Goal: Task Accomplishment & Management: Use online tool/utility

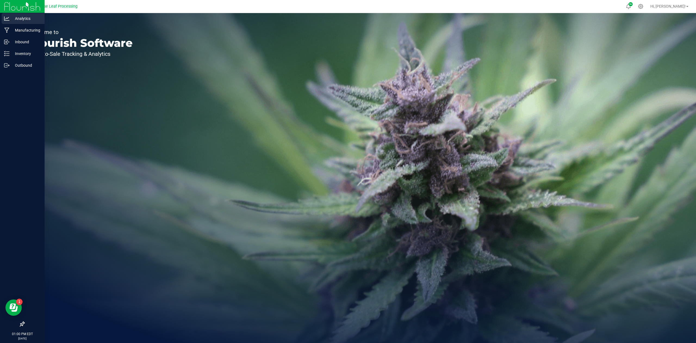
click at [6, 17] on icon at bounding box center [6, 18] width 5 height 5
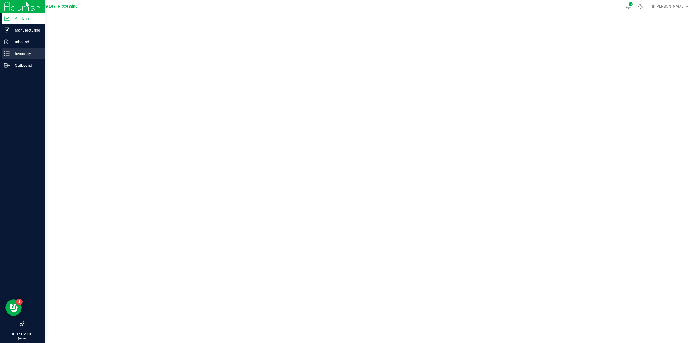
click at [17, 54] on p "Inventory" at bounding box center [26, 53] width 33 height 7
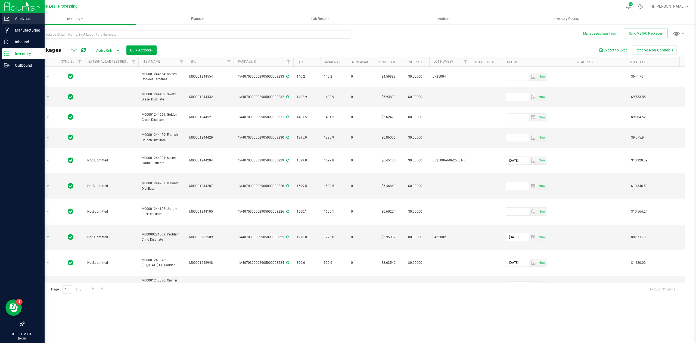
click at [10, 18] on p "Analytics" at bounding box center [26, 18] width 33 height 7
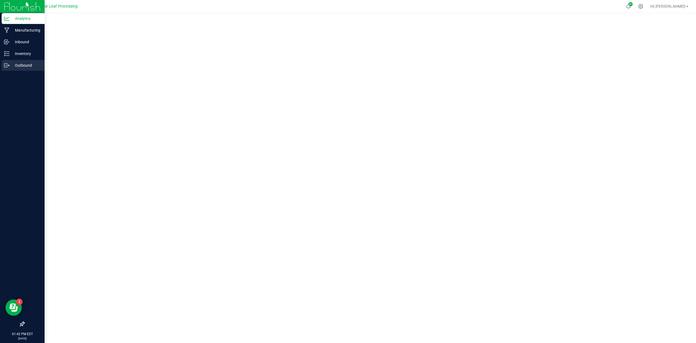
click at [18, 67] on p "Outbound" at bounding box center [26, 65] width 33 height 7
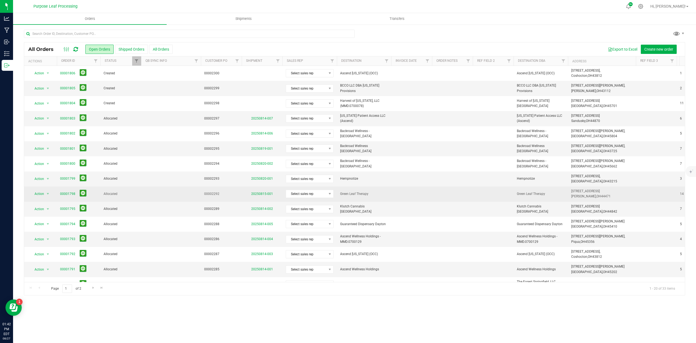
click at [126, 195] on span "Allocated" at bounding box center [121, 193] width 34 height 5
click at [137, 195] on span "Allocated" at bounding box center [121, 193] width 34 height 5
click at [48, 194] on span "select" at bounding box center [48, 194] width 4 height 4
click at [116, 194] on span "Allocated" at bounding box center [121, 193] width 34 height 5
click at [67, 195] on link "00001798" at bounding box center [67, 193] width 15 height 5
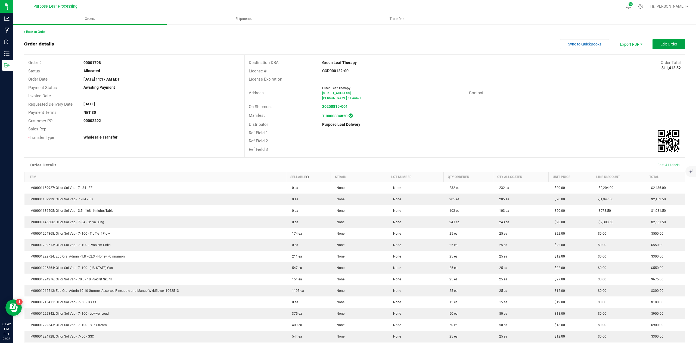
click at [661, 44] on span "Edit Order" at bounding box center [669, 44] width 17 height 4
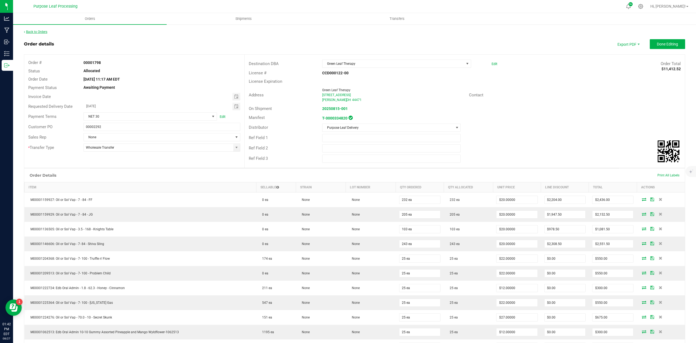
click at [45, 32] on link "Back to Orders" at bounding box center [35, 32] width 23 height 4
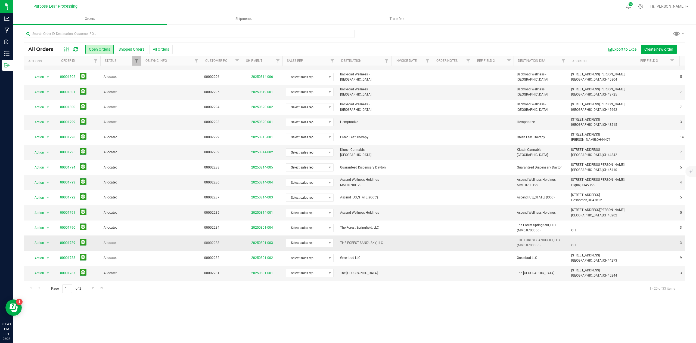
scroll to position [92, 0]
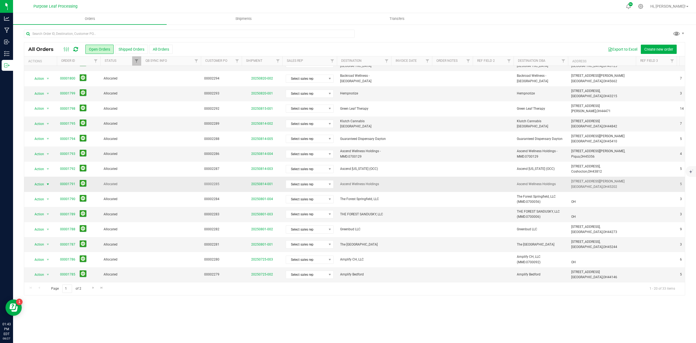
click at [42, 180] on span "Action" at bounding box center [37, 184] width 15 height 8
click at [187, 210] on td at bounding box center [171, 214] width 60 height 15
click at [363, 272] on span "Amplify Bedford" at bounding box center [364, 274] width 48 height 5
click at [258, 272] on link "20250725-002" at bounding box center [262, 274] width 22 height 4
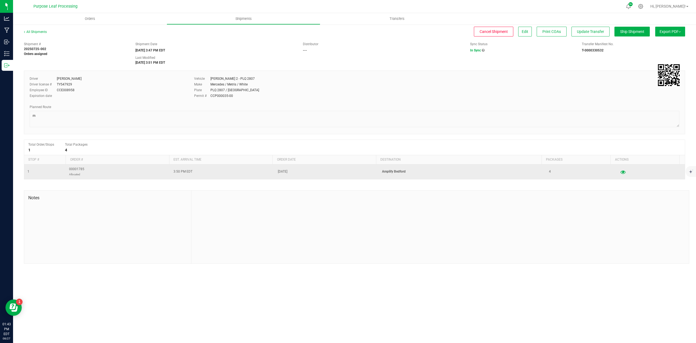
click at [618, 176] on button "button" at bounding box center [623, 171] width 10 height 9
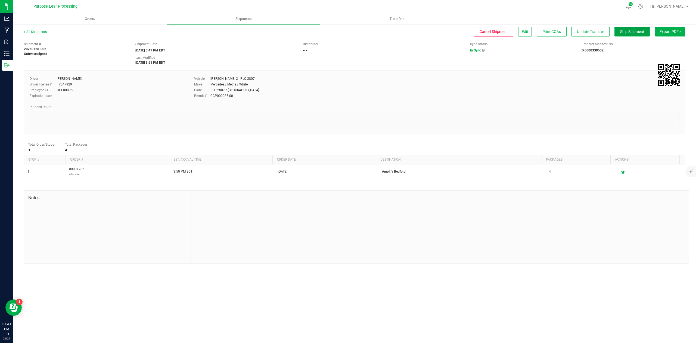
click at [623, 32] on span "Ship Shipment" at bounding box center [632, 31] width 24 height 4
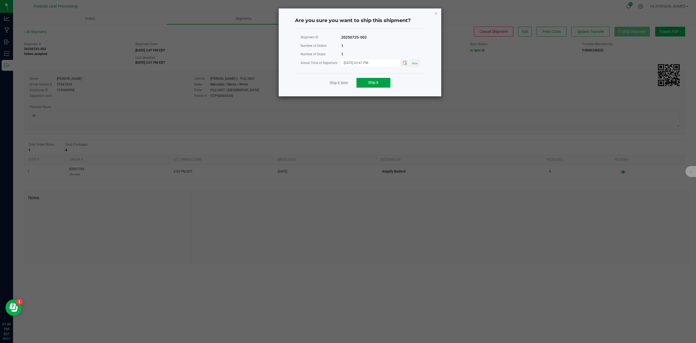
click at [372, 84] on span "Ship it" at bounding box center [373, 82] width 10 height 4
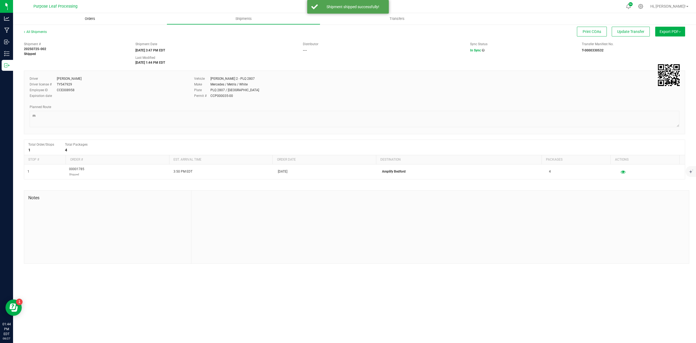
click at [94, 20] on span "Orders" at bounding box center [90, 18] width 25 height 5
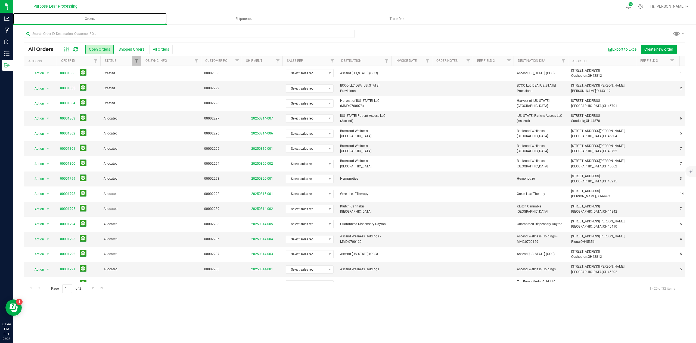
scroll to position [92, 0]
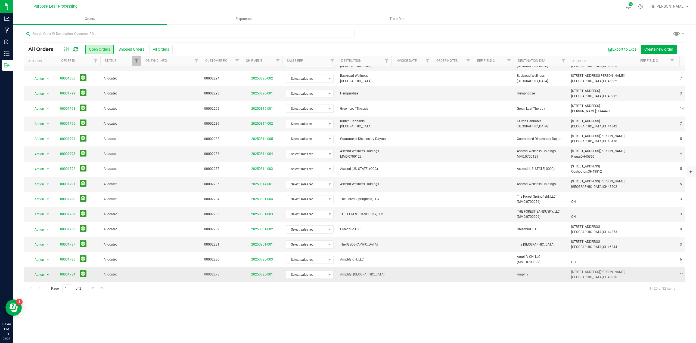
click at [49, 272] on span "select" at bounding box center [48, 274] width 4 height 4
click at [264, 272] on link "20250725-001" at bounding box center [262, 274] width 22 height 4
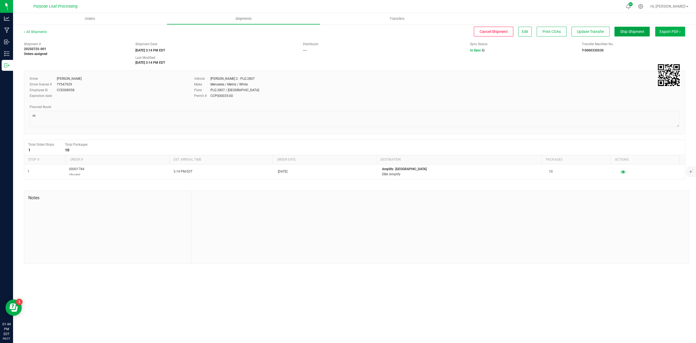
click at [628, 32] on span "Ship Shipment" at bounding box center [632, 31] width 24 height 4
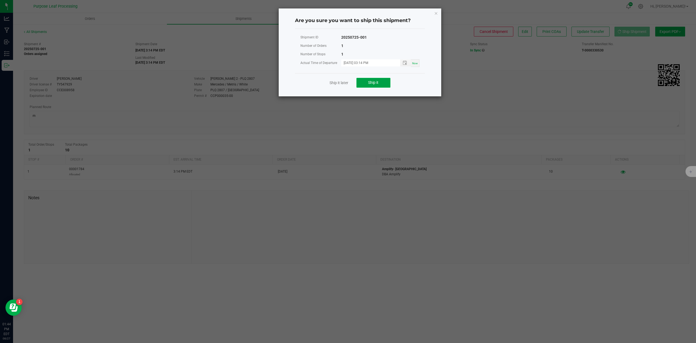
click at [383, 84] on button "Ship it" at bounding box center [374, 83] width 34 height 10
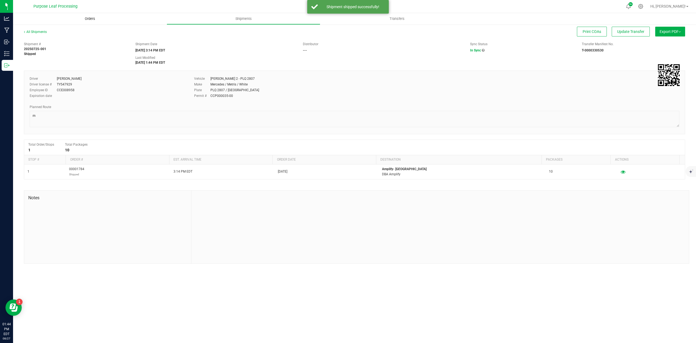
click at [94, 17] on span "Orders" at bounding box center [90, 18] width 25 height 5
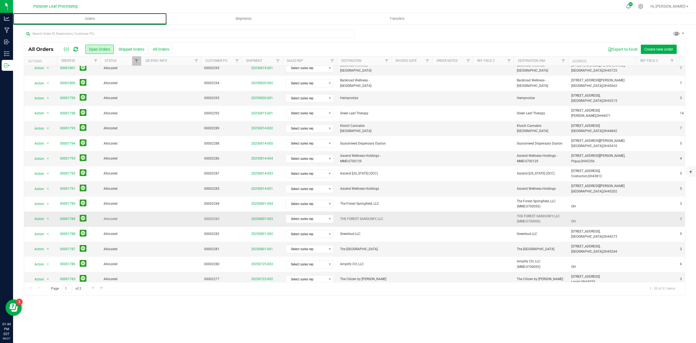
scroll to position [92, 0]
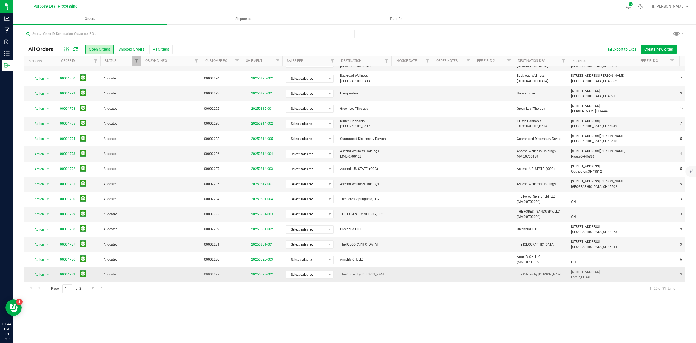
click at [265, 272] on link "20250723-002" at bounding box center [262, 274] width 22 height 4
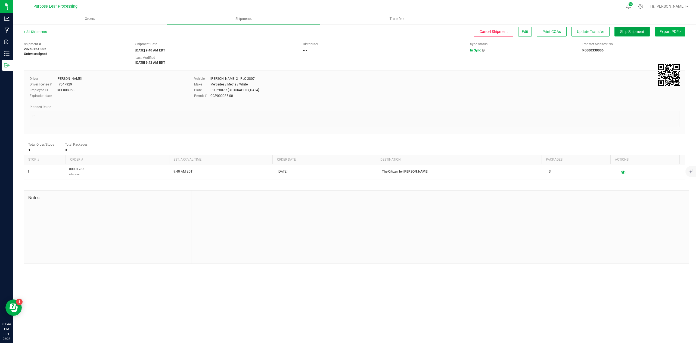
click at [632, 34] on button "Ship Shipment" at bounding box center [632, 32] width 35 height 10
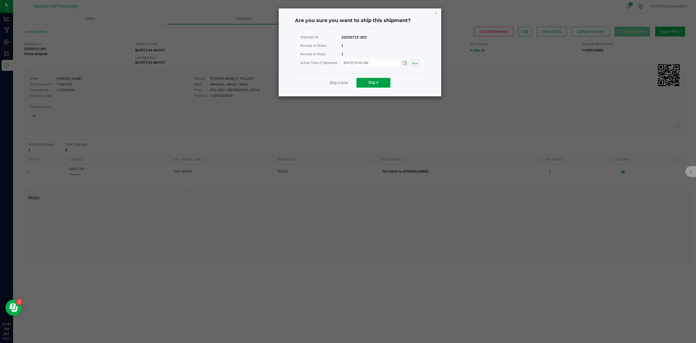
click at [366, 82] on button "Ship it" at bounding box center [374, 83] width 34 height 10
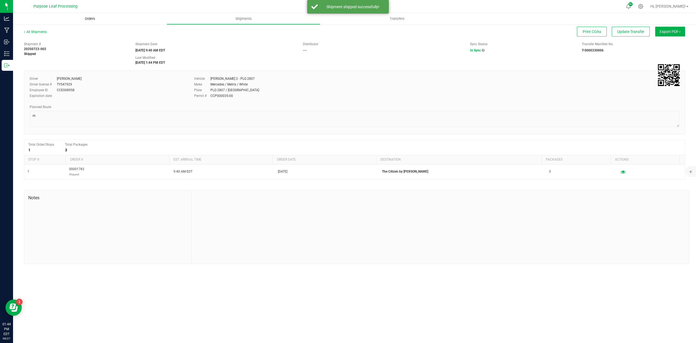
click at [97, 20] on span "Orders" at bounding box center [90, 18] width 25 height 5
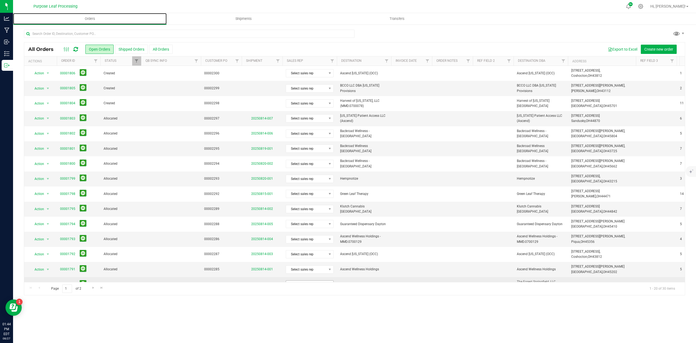
scroll to position [92, 0]
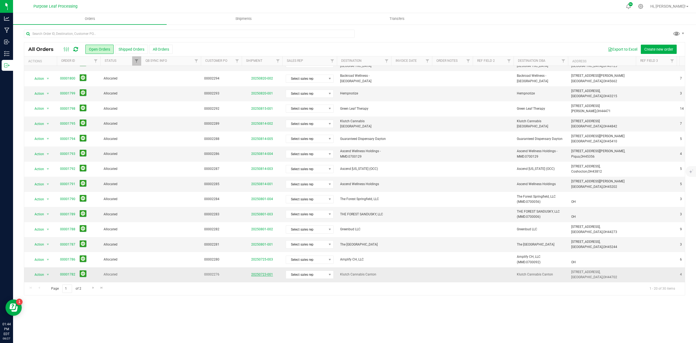
click at [270, 272] on link "20250723-001" at bounding box center [262, 274] width 22 height 4
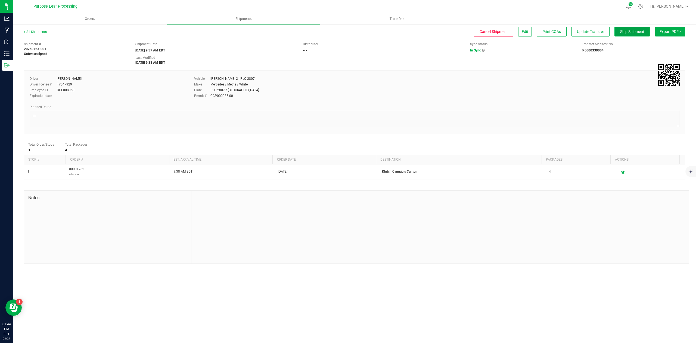
click at [633, 35] on button "Ship Shipment" at bounding box center [632, 32] width 35 height 10
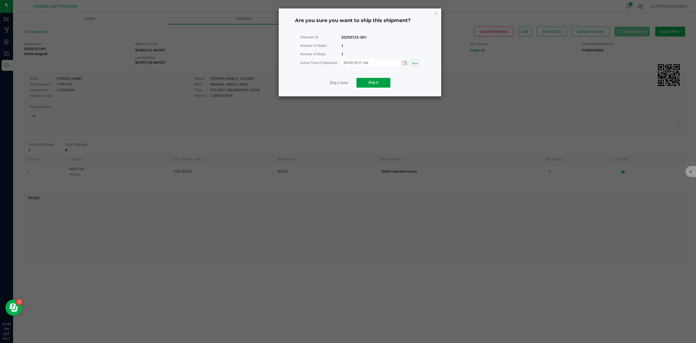
click at [377, 83] on span "Ship it" at bounding box center [373, 82] width 10 height 4
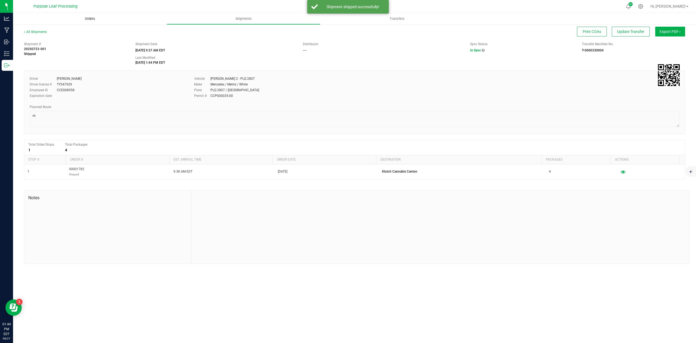
click at [104, 21] on uib-tab-heading "Orders" at bounding box center [90, 18] width 154 height 11
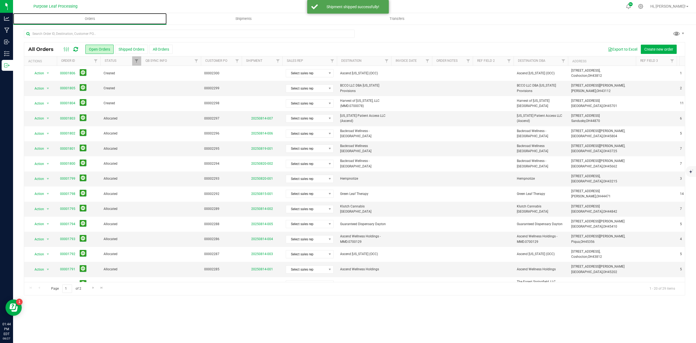
scroll to position [92, 0]
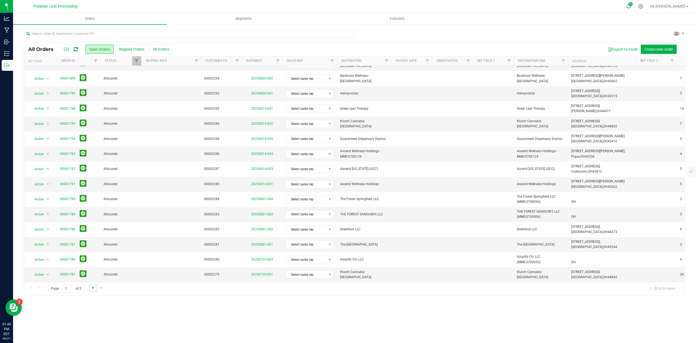
click at [93, 287] on span "Go to the next page" at bounding box center [93, 287] width 4 height 4
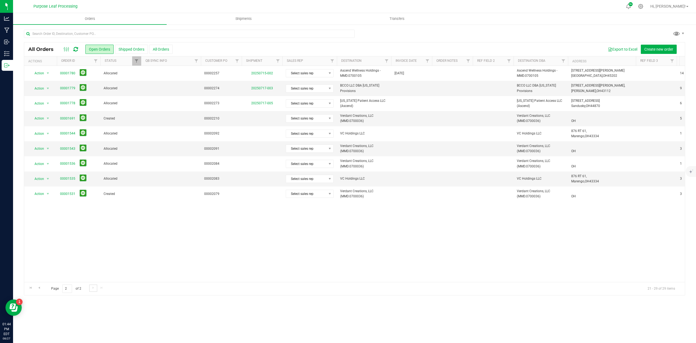
scroll to position [0, 0]
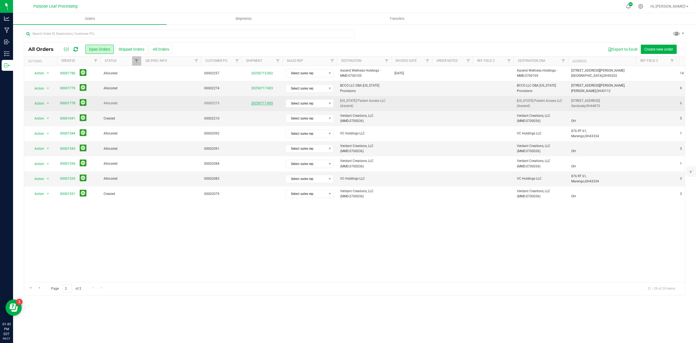
click at [261, 104] on link "20250717-005" at bounding box center [262, 103] width 22 height 4
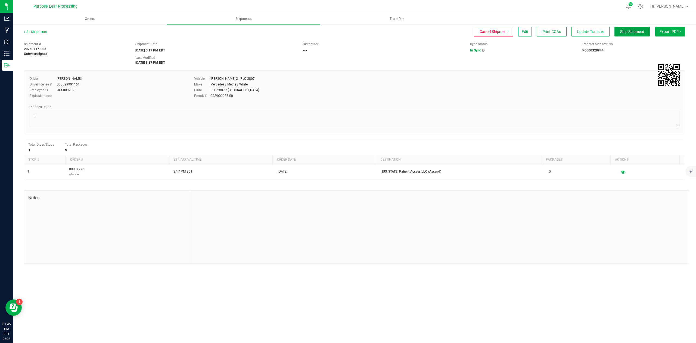
click at [628, 32] on span "Ship Shipment" at bounding box center [632, 31] width 24 height 4
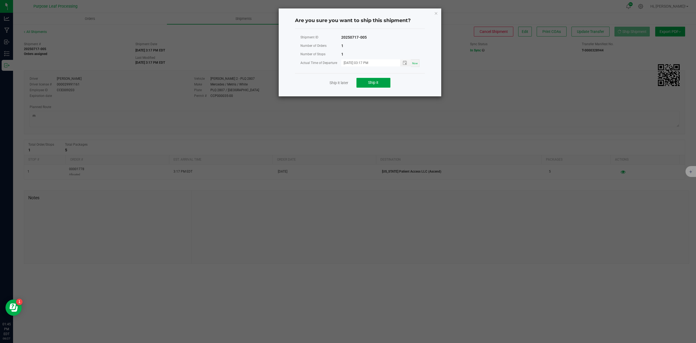
click at [372, 85] on button "Ship it" at bounding box center [374, 83] width 34 height 10
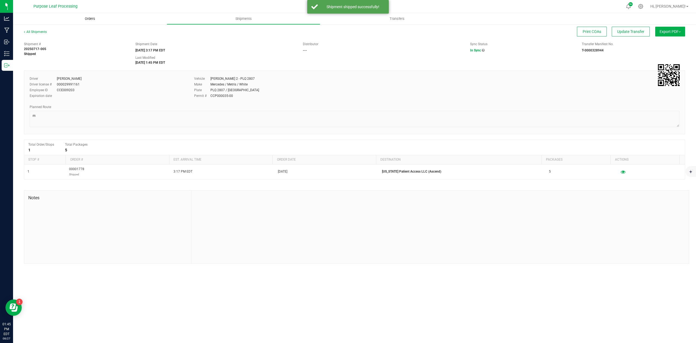
click at [90, 18] on span "Orders" at bounding box center [90, 18] width 25 height 5
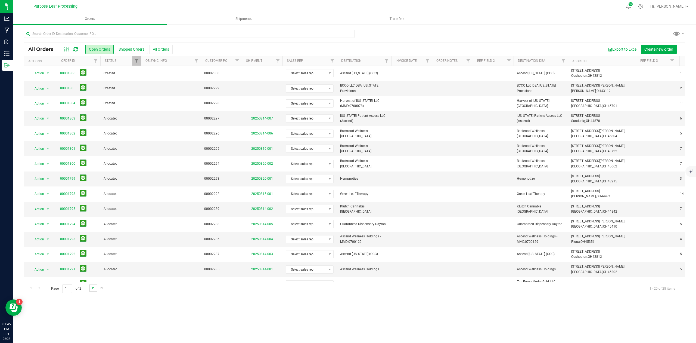
click at [91, 289] on span "Go to the next page" at bounding box center [93, 287] width 4 height 4
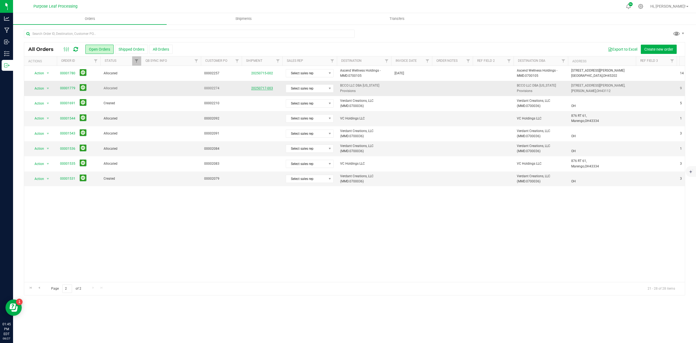
click at [253, 89] on link "20250717-003" at bounding box center [262, 88] width 22 height 4
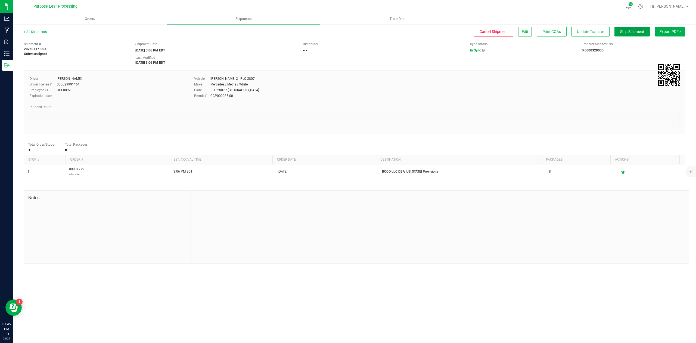
click at [626, 33] on span "Ship Shipment" at bounding box center [632, 31] width 24 height 4
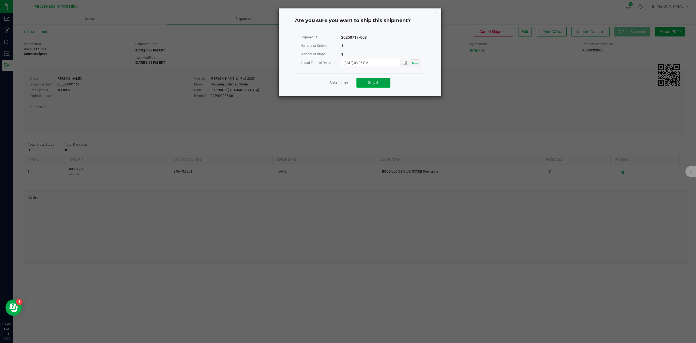
click at [383, 83] on button "Ship it" at bounding box center [374, 83] width 34 height 10
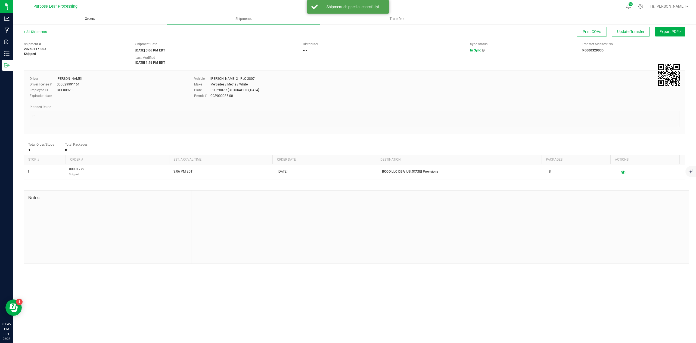
click at [102, 20] on span "Orders" at bounding box center [90, 18] width 25 height 5
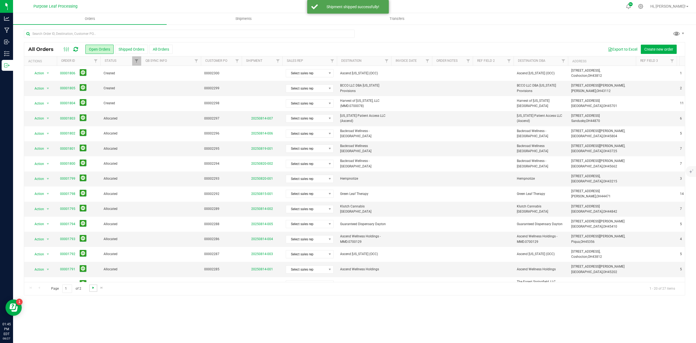
click at [93, 288] on span "Go to the next page" at bounding box center [93, 287] width 4 height 4
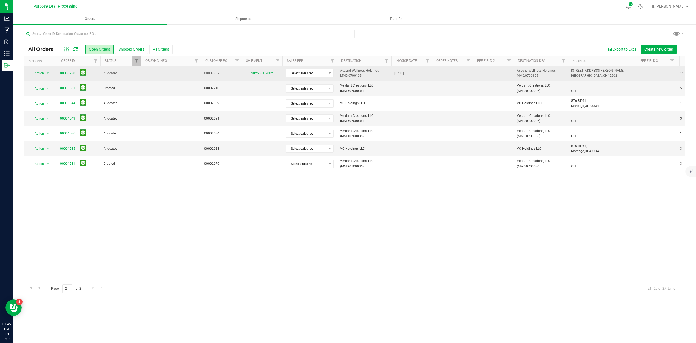
click at [260, 73] on link "20250715-002" at bounding box center [262, 73] width 22 height 4
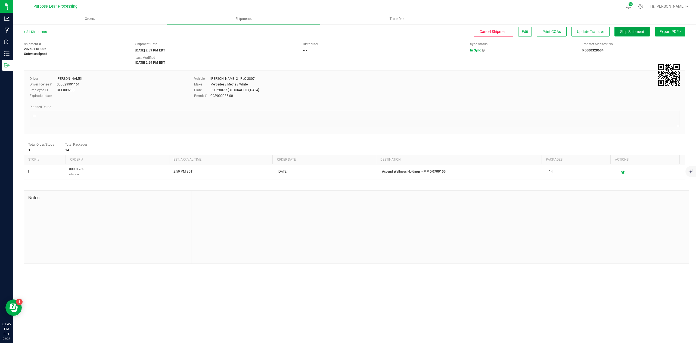
click at [637, 33] on span "Ship Shipment" at bounding box center [632, 31] width 24 height 4
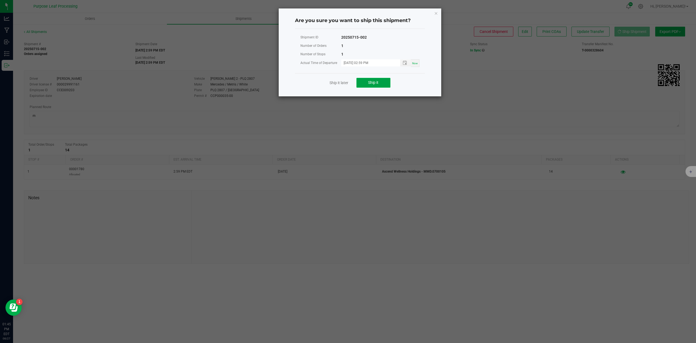
click at [373, 81] on span "Ship it" at bounding box center [373, 82] width 10 height 4
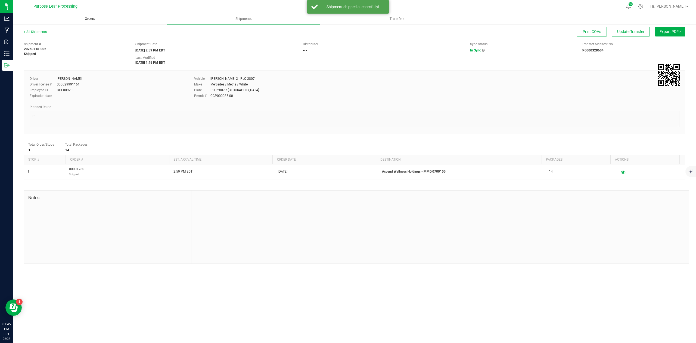
click at [97, 21] on span "Orders" at bounding box center [90, 18] width 25 height 5
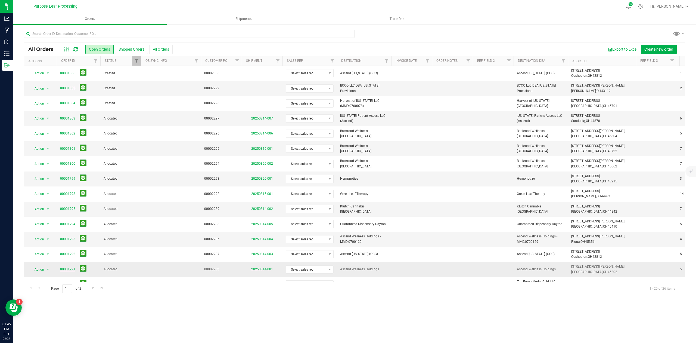
click at [71, 270] on link "00001791" at bounding box center [67, 269] width 15 height 5
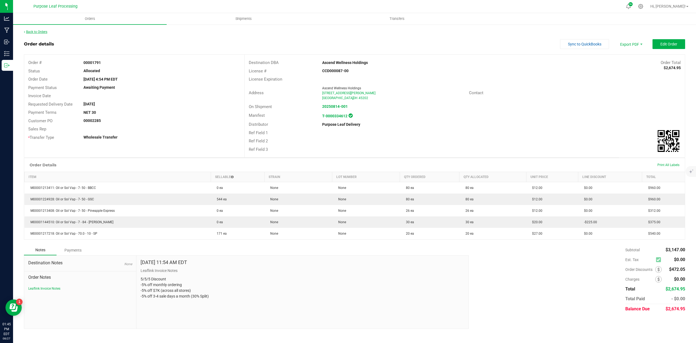
click at [44, 33] on link "Back to Orders" at bounding box center [35, 32] width 23 height 4
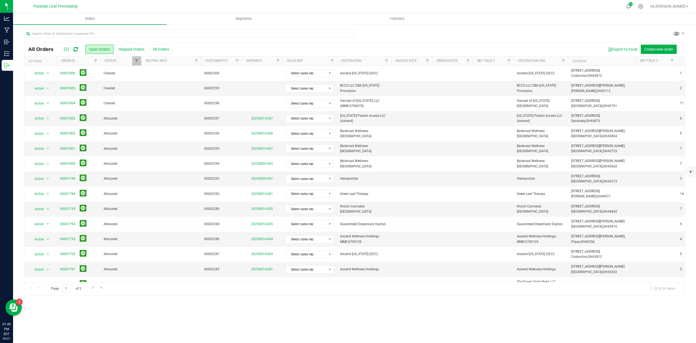
scroll to position [92, 0]
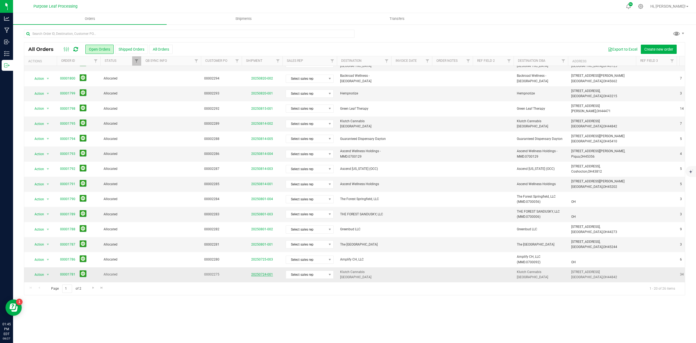
click at [261, 272] on link "20250724-001" at bounding box center [262, 274] width 22 height 4
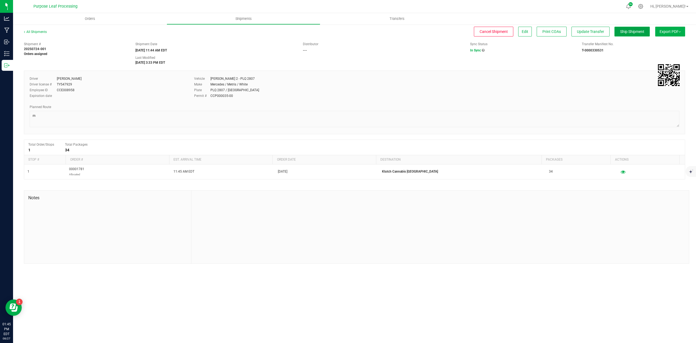
click at [625, 32] on span "Ship Shipment" at bounding box center [632, 31] width 24 height 4
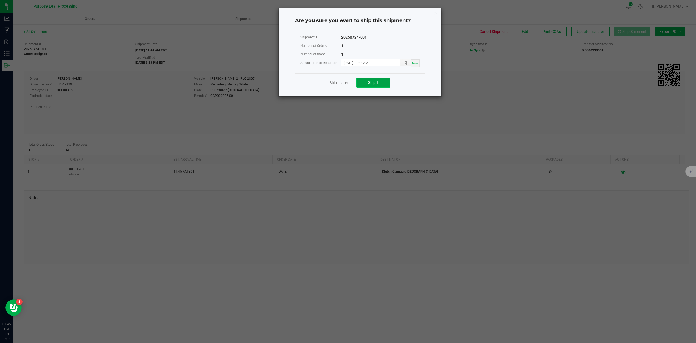
click at [372, 80] on button "Ship it" at bounding box center [374, 83] width 34 height 10
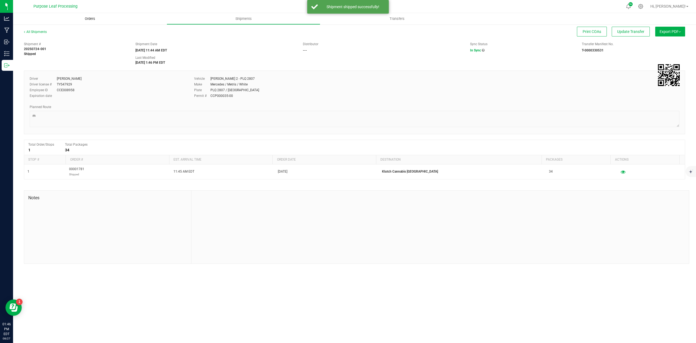
click at [94, 20] on span "Orders" at bounding box center [90, 18] width 25 height 5
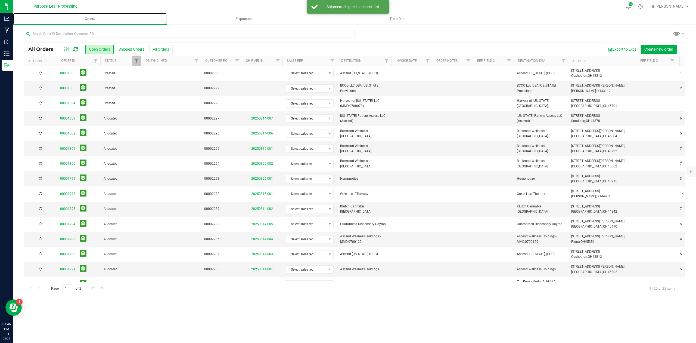
scroll to position [92, 0]
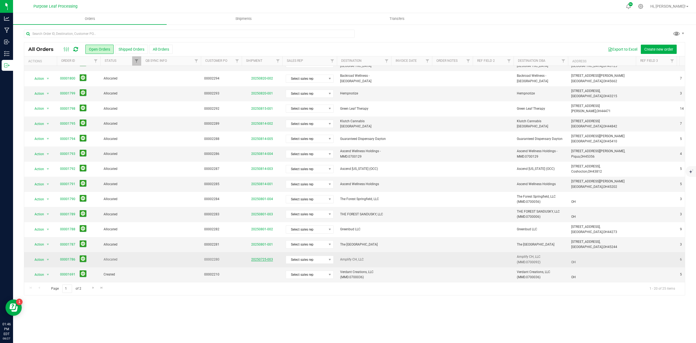
click at [268, 257] on link "20250725-003" at bounding box center [262, 259] width 22 height 4
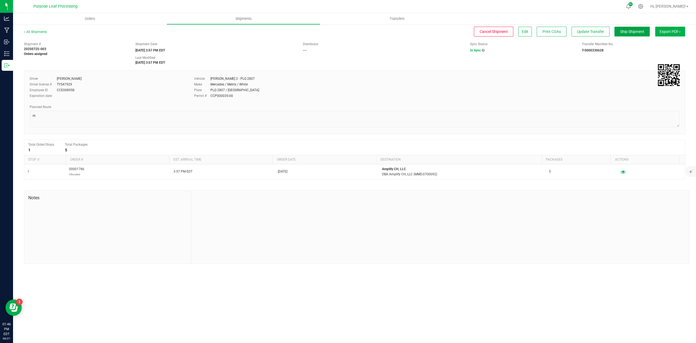
click at [629, 30] on span "Ship Shipment" at bounding box center [632, 31] width 24 height 4
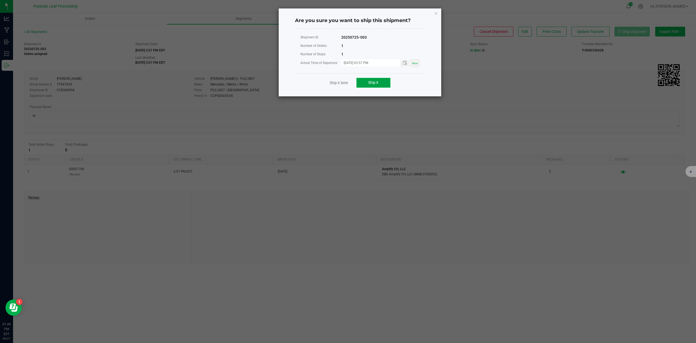
click at [377, 84] on span "Ship it" at bounding box center [373, 82] width 10 height 4
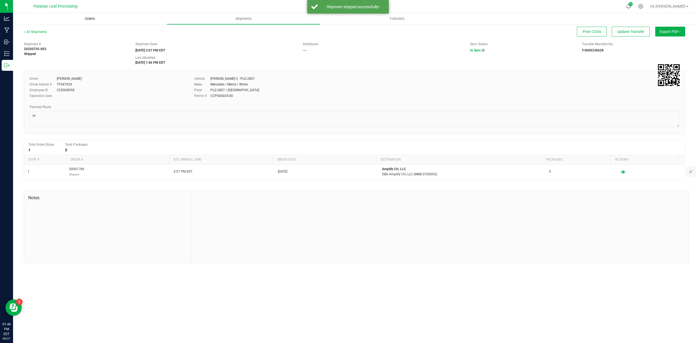
click at [92, 22] on uib-tab-heading "Orders" at bounding box center [90, 18] width 154 height 11
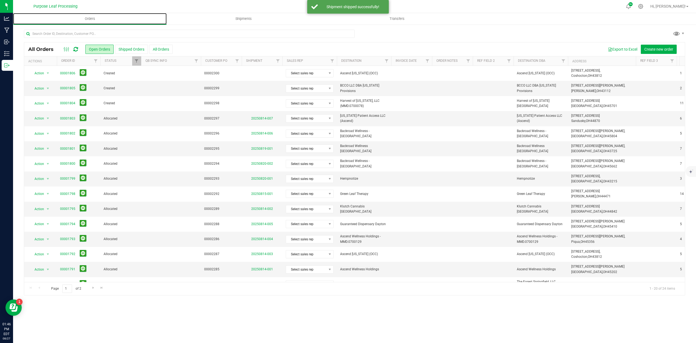
scroll to position [92, 0]
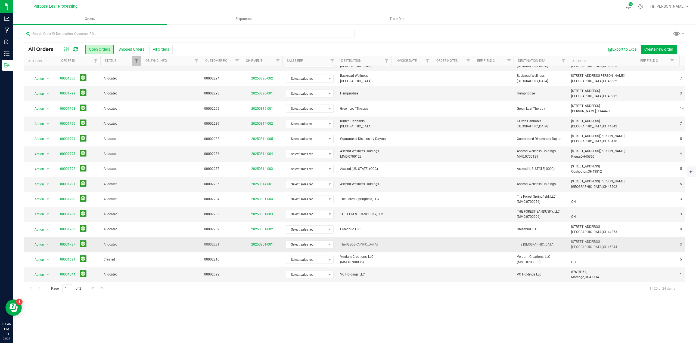
click at [265, 242] on link "20250801-001" at bounding box center [262, 244] width 22 height 4
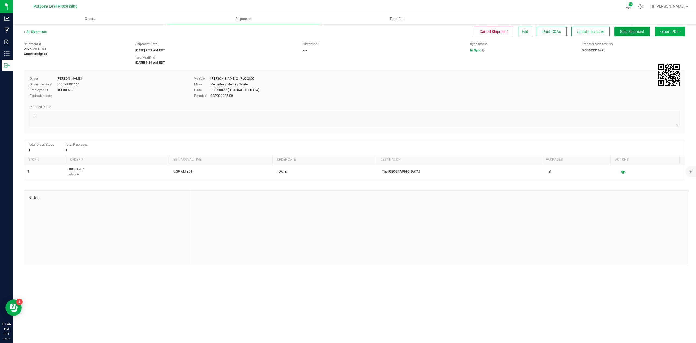
click at [629, 33] on span "Ship Shipment" at bounding box center [632, 31] width 24 height 4
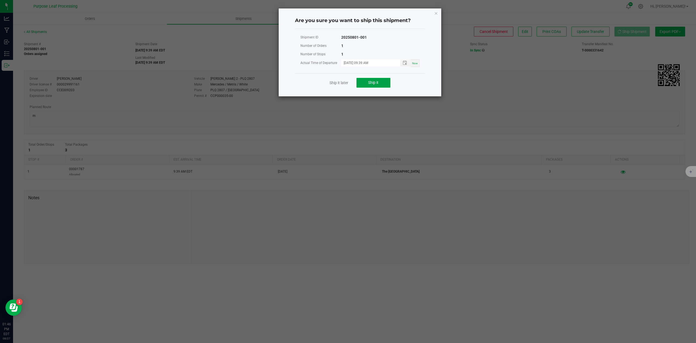
click at [383, 84] on button "Ship it" at bounding box center [374, 83] width 34 height 10
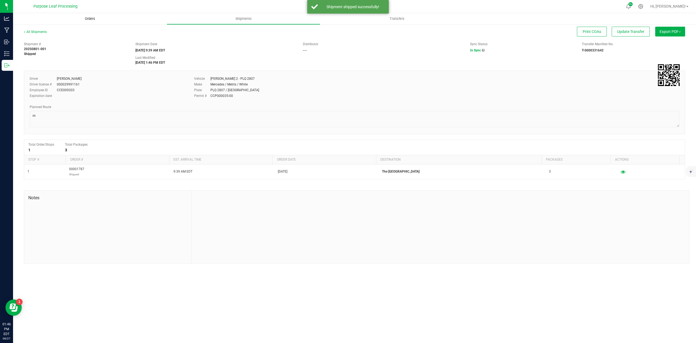
click at [97, 20] on span "Orders" at bounding box center [90, 18] width 25 height 5
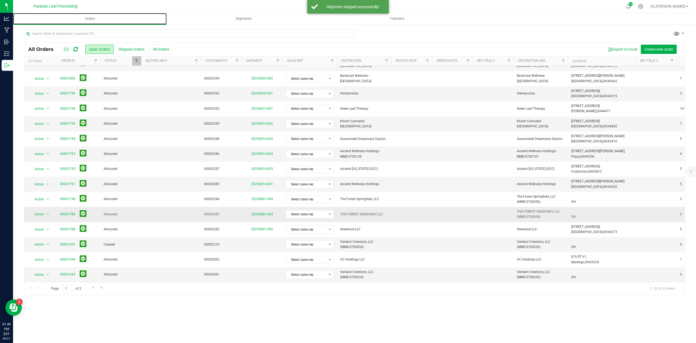
scroll to position [92, 0]
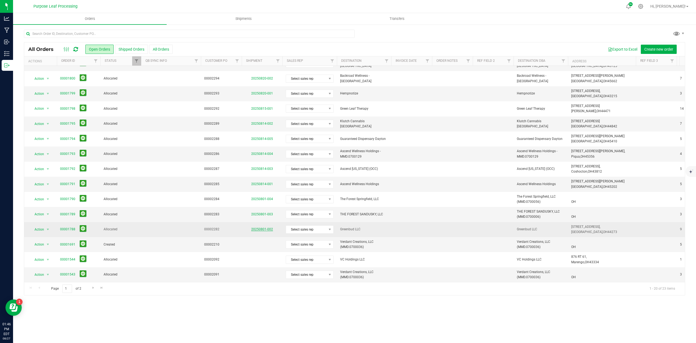
click at [269, 227] on link "20250801-002" at bounding box center [262, 229] width 22 height 4
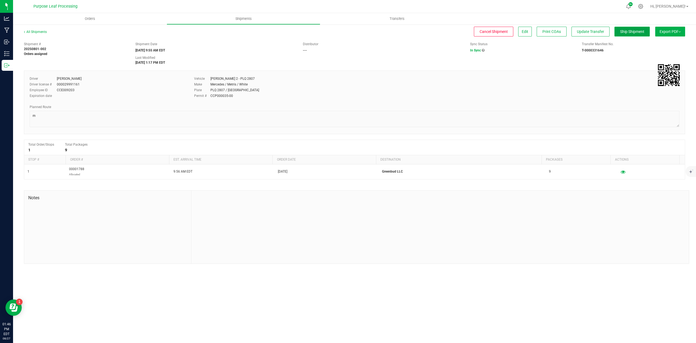
click at [636, 35] on button "Ship Shipment" at bounding box center [632, 32] width 35 height 10
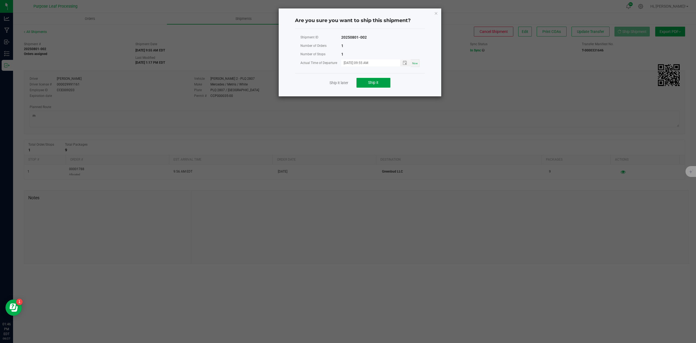
click at [381, 81] on button "Ship it" at bounding box center [374, 83] width 34 height 10
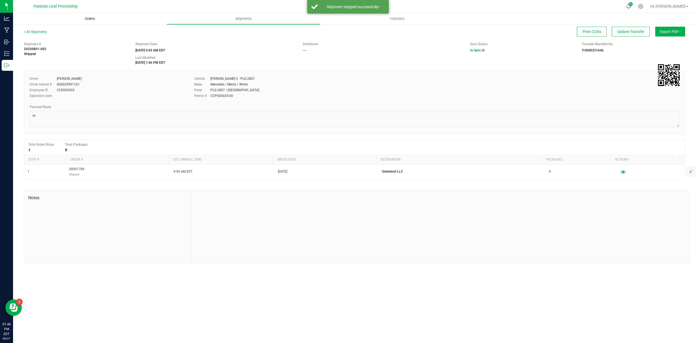
click at [95, 18] on span "Orders" at bounding box center [90, 18] width 25 height 5
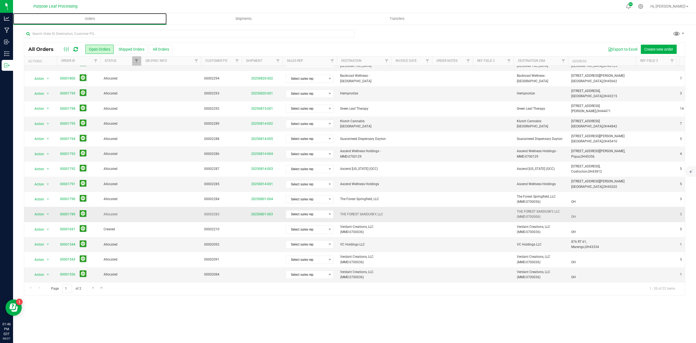
scroll to position [92, 0]
click at [48, 242] on span "select" at bounding box center [48, 244] width 4 height 4
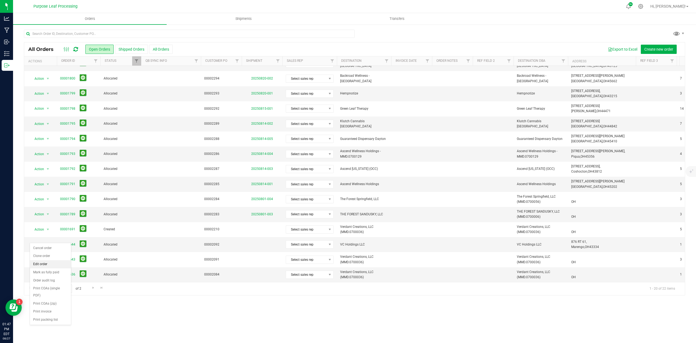
click at [42, 264] on li "Edit order" at bounding box center [50, 264] width 41 height 8
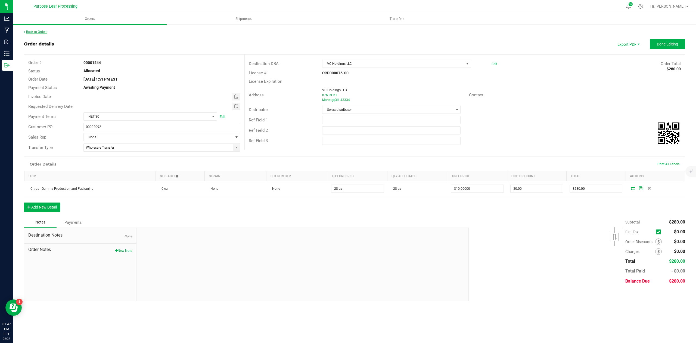
click at [34, 32] on link "Back to Orders" at bounding box center [35, 32] width 23 height 4
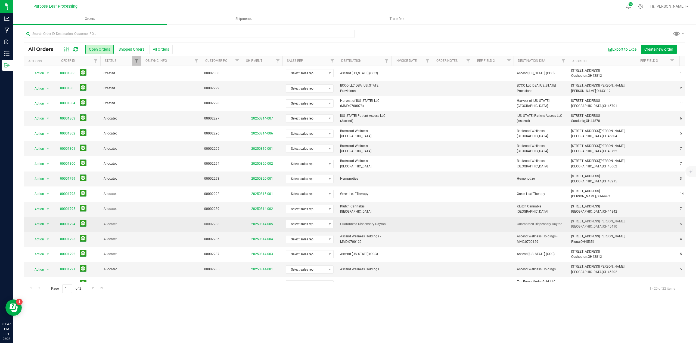
scroll to position [92, 0]
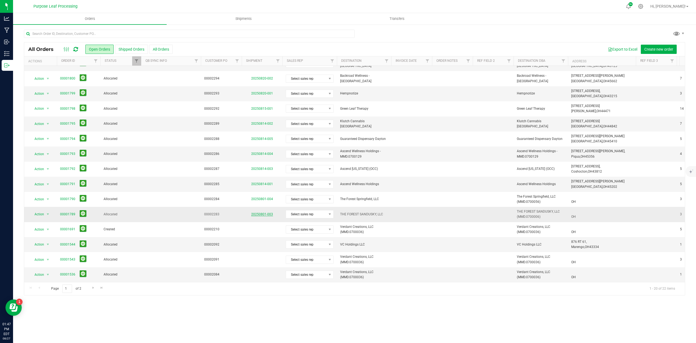
click at [265, 212] on link "20250801-003" at bounding box center [262, 214] width 22 height 4
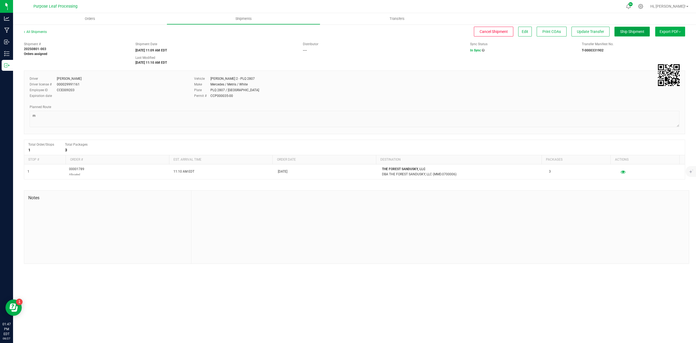
click at [640, 30] on span "Ship Shipment" at bounding box center [632, 31] width 24 height 4
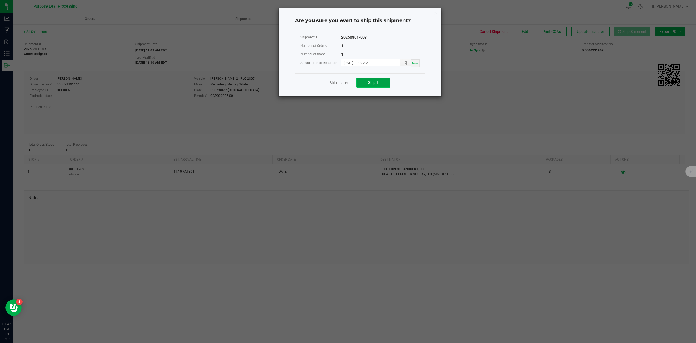
click at [390, 86] on button "Ship it" at bounding box center [374, 83] width 34 height 10
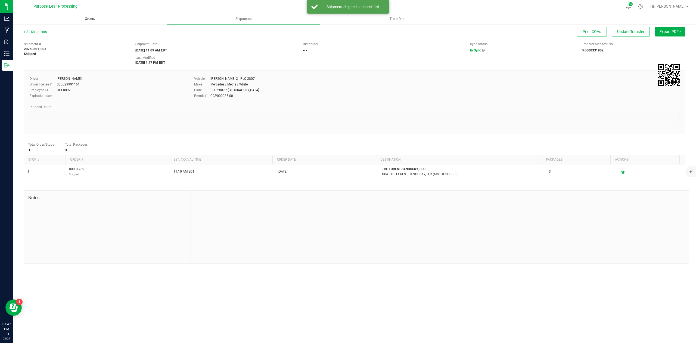
click at [82, 18] on span "Orders" at bounding box center [90, 18] width 25 height 5
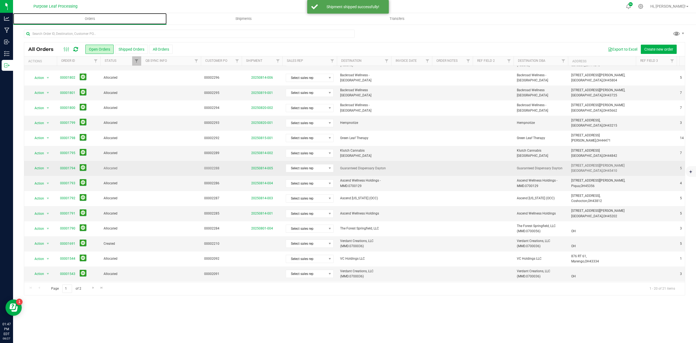
scroll to position [92, 0]
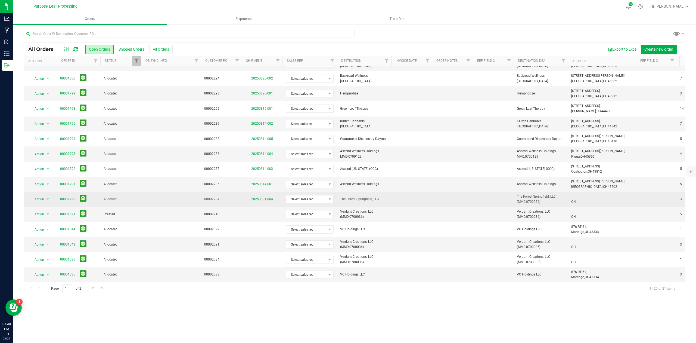
click at [263, 197] on link "20250801-004" at bounding box center [262, 199] width 22 height 4
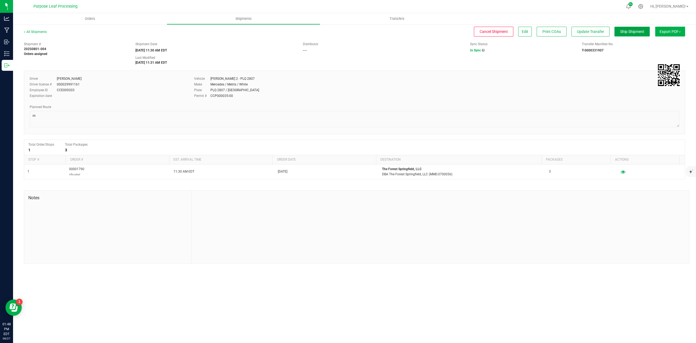
click at [633, 32] on span "Ship Shipment" at bounding box center [632, 31] width 24 height 4
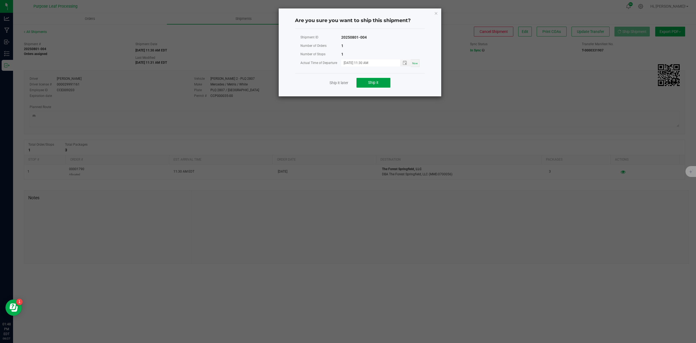
click at [380, 82] on button "Ship it" at bounding box center [374, 83] width 34 height 10
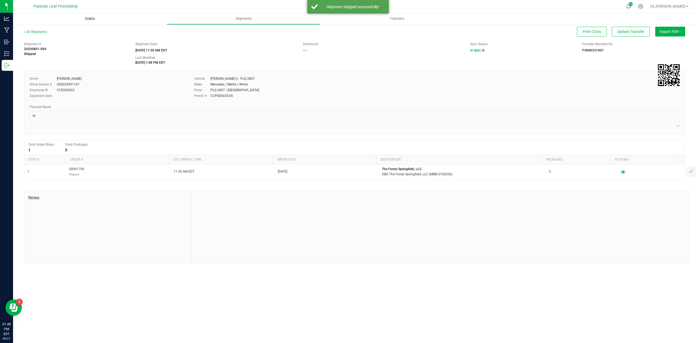
click at [87, 18] on span "Orders" at bounding box center [90, 18] width 25 height 5
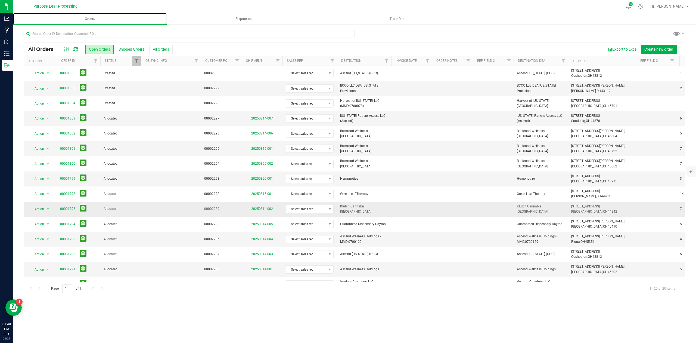
scroll to position [92, 0]
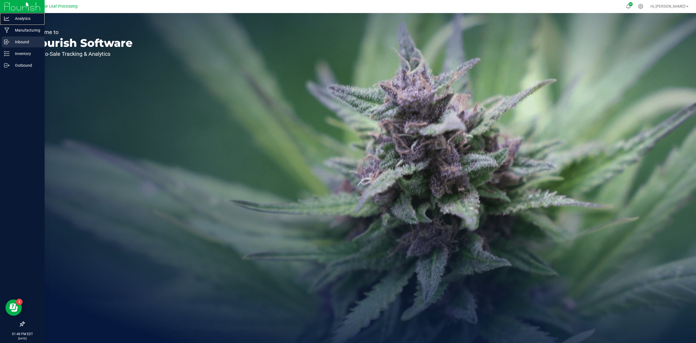
drag, startPoint x: 5, startPoint y: 20, endPoint x: 30, endPoint y: 40, distance: 31.3
click at [5, 20] on icon at bounding box center [6, 18] width 5 height 5
